Goal: Task Accomplishment & Management: Complete application form

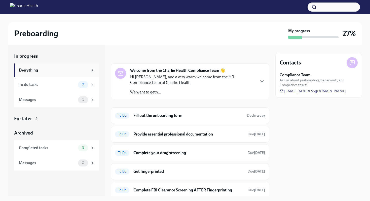
click at [47, 72] on div "Everything" at bounding box center [53, 71] width 69 height 6
click at [240, 115] on div "To Do Fill out the onboarding form Due [DATE]" at bounding box center [190, 116] width 150 height 8
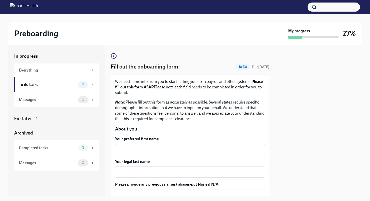
drag, startPoint x: 47, startPoint y: 72, endPoint x: 313, endPoint y: 121, distance: 270.3
click at [313, 121] on div at bounding box center [319, 120] width 87 height 151
click at [42, 84] on div "To do tasks" at bounding box center [47, 85] width 57 height 6
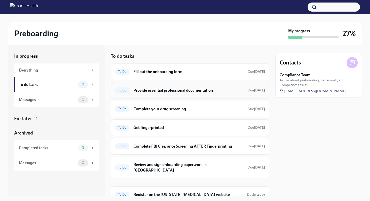
drag, startPoint x: 313, startPoint y: 121, endPoint x: 192, endPoint y: 92, distance: 124.8
click at [192, 92] on h6 "Provide essential professional documentation" at bounding box center [189, 91] width 110 height 6
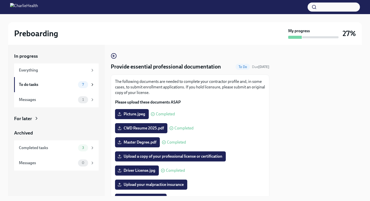
click at [167, 188] on label "Upload your malpractice insurance" at bounding box center [151, 185] width 72 height 10
click at [0, 0] on input "Upload your malpractice insurance" at bounding box center [0, 0] width 0 height 0
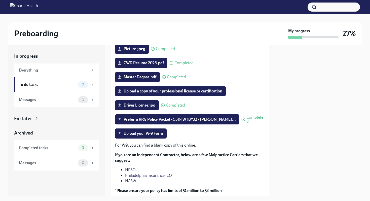
scroll to position [71, 0]
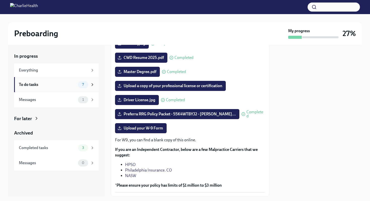
click at [76, 88] on div "To do tasks 7" at bounding box center [57, 84] width 76 height 7
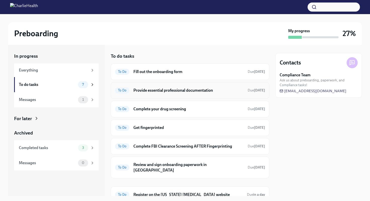
drag, startPoint x: 76, startPoint y: 88, endPoint x: 187, endPoint y: 89, distance: 111.1
click at [187, 89] on h6 "Provide essential professional documentation" at bounding box center [189, 91] width 110 height 6
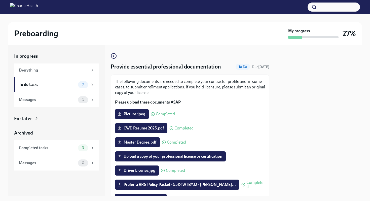
drag, startPoint x: 187, startPoint y: 89, endPoint x: 297, endPoint y: 139, distance: 120.6
click at [297, 139] on div at bounding box center [319, 120] width 87 height 151
drag, startPoint x: 297, startPoint y: 139, endPoint x: 300, endPoint y: 120, distance: 19.0
click at [300, 120] on div at bounding box center [319, 120] width 87 height 151
click at [304, 109] on div at bounding box center [319, 120] width 87 height 151
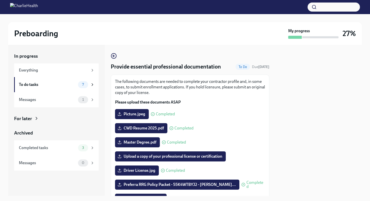
drag, startPoint x: 304, startPoint y: 109, endPoint x: 299, endPoint y: 108, distance: 4.6
click at [299, 108] on div at bounding box center [319, 120] width 87 height 151
drag, startPoint x: 299, startPoint y: 108, endPoint x: 288, endPoint y: 122, distance: 18.3
click at [288, 122] on div at bounding box center [319, 120] width 87 height 151
drag, startPoint x: 288, startPoint y: 122, endPoint x: 267, endPoint y: 127, distance: 21.2
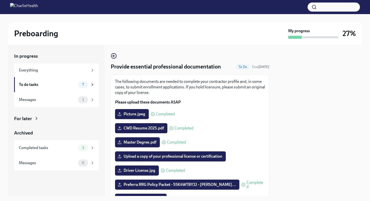
click at [267, 127] on div "The following documents are needed to complete your contractor profile and, in …" at bounding box center [190, 171] width 159 height 193
drag, startPoint x: 267, startPoint y: 127, endPoint x: 276, endPoint y: 123, distance: 10.3
click at [276, 123] on div at bounding box center [319, 120] width 87 height 151
click at [281, 132] on div at bounding box center [319, 120] width 87 height 151
click at [254, 132] on div "CWD Resume 2025.pdf Completed" at bounding box center [190, 128] width 150 height 10
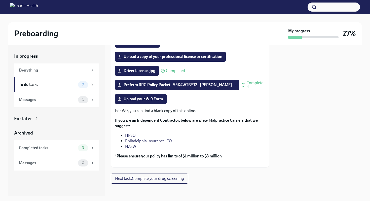
scroll to position [101, 0]
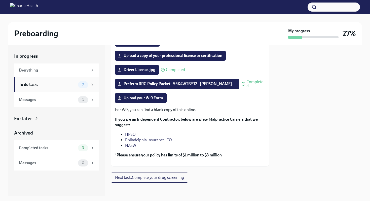
drag, startPoint x: 281, startPoint y: 132, endPoint x: 44, endPoint y: 80, distance: 242.7
click at [44, 80] on div "To do tasks 7" at bounding box center [56, 84] width 85 height 15
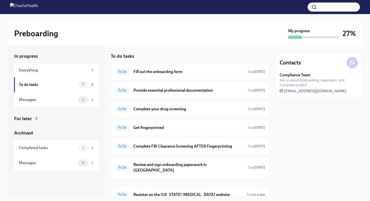
click at [174, 108] on h6 "Complete your drug screening" at bounding box center [189, 109] width 110 height 6
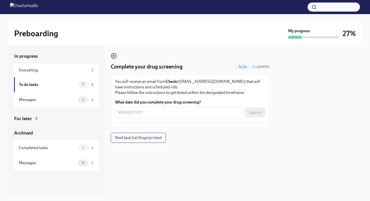
click at [155, 111] on textarea "What date did you complete your drug screening?" at bounding box center [179, 113] width 122 height 6
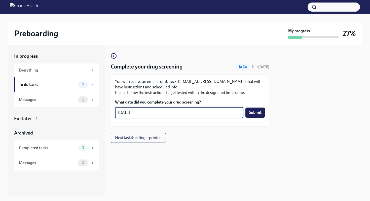
type textarea "[DATE]"
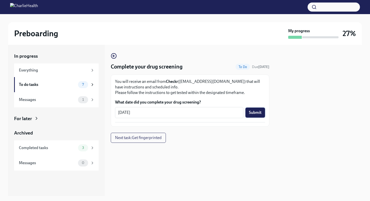
drag, startPoint x: 44, startPoint y: 80, endPoint x: 253, endPoint y: 115, distance: 211.6
click at [253, 115] on span "Submit" at bounding box center [255, 112] width 13 height 5
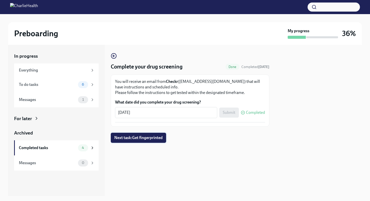
click at [154, 139] on span "Next task : Get fingerprinted" at bounding box center [138, 137] width 48 height 5
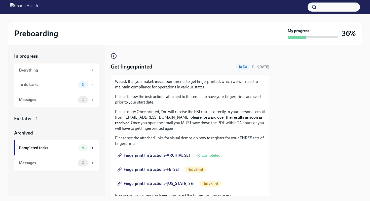
click at [188, 153] on link "Fingerprint Instructions-ARCHIVE SET" at bounding box center [154, 155] width 79 height 10
